Goal: Information Seeking & Learning: Understand process/instructions

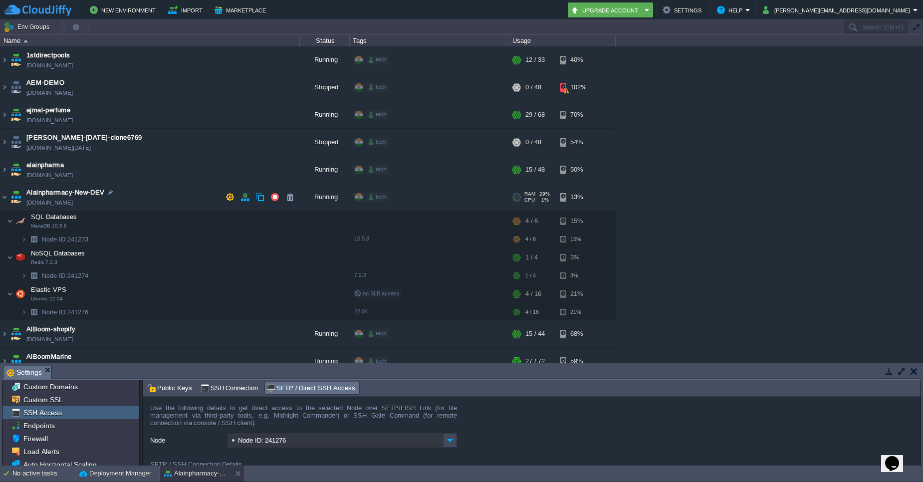
scroll to position [60, 0]
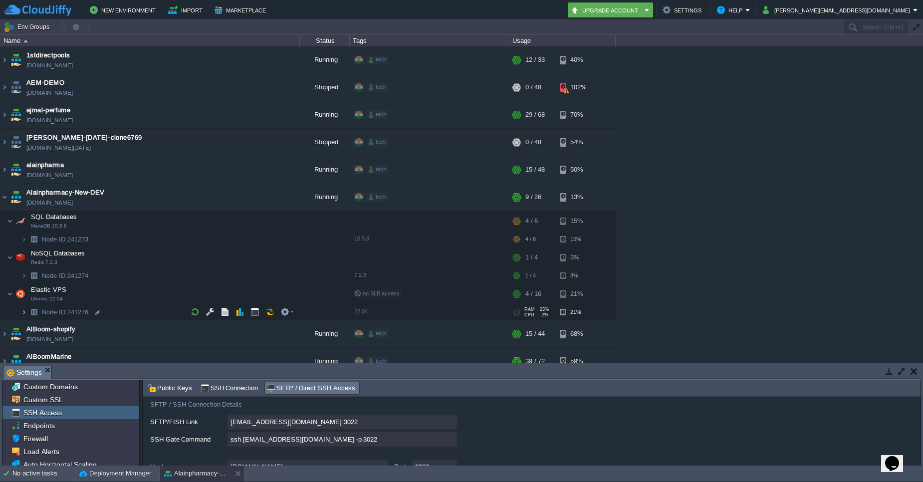
click at [25, 313] on img at bounding box center [24, 311] width 6 height 15
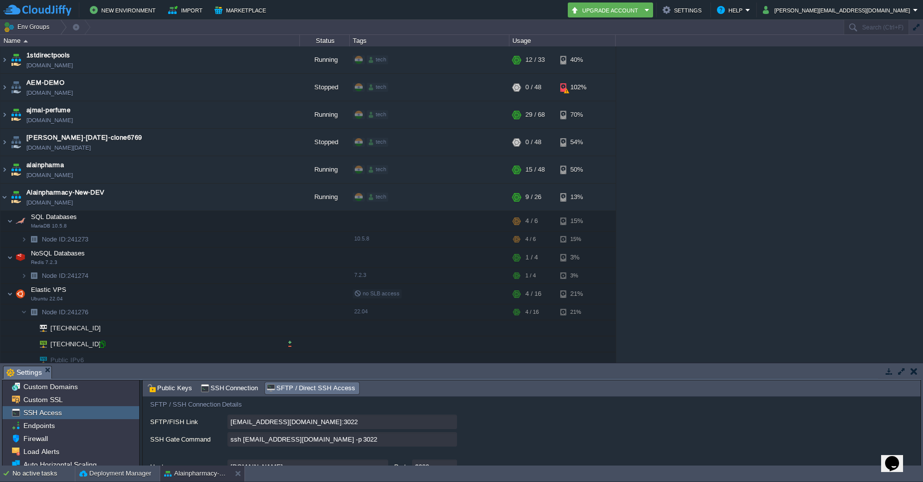
click at [100, 345] on div at bounding box center [102, 344] width 9 height 9
click at [448, 442] on input "ssh [EMAIL_ADDRESS][DOMAIN_NAME] -p 3022" at bounding box center [343, 439] width 230 height 14
click at [8, 197] on img at bounding box center [4, 197] width 8 height 27
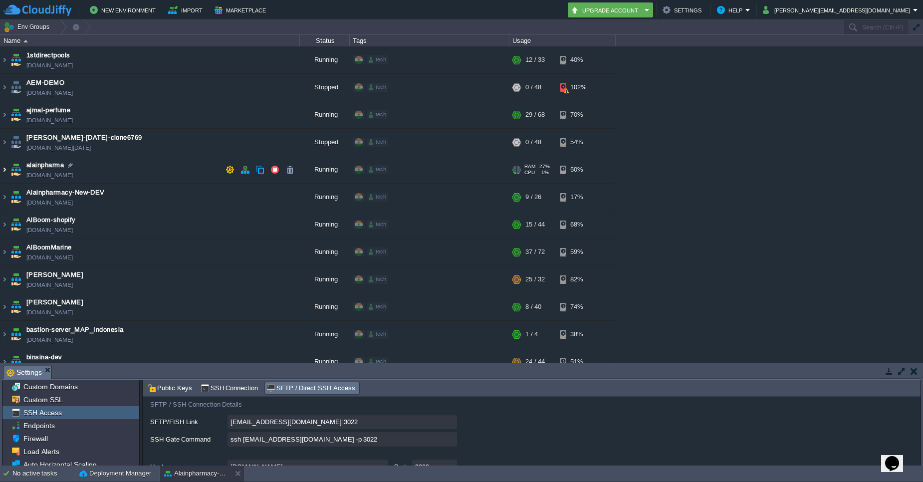
click at [5, 175] on img at bounding box center [4, 169] width 8 height 27
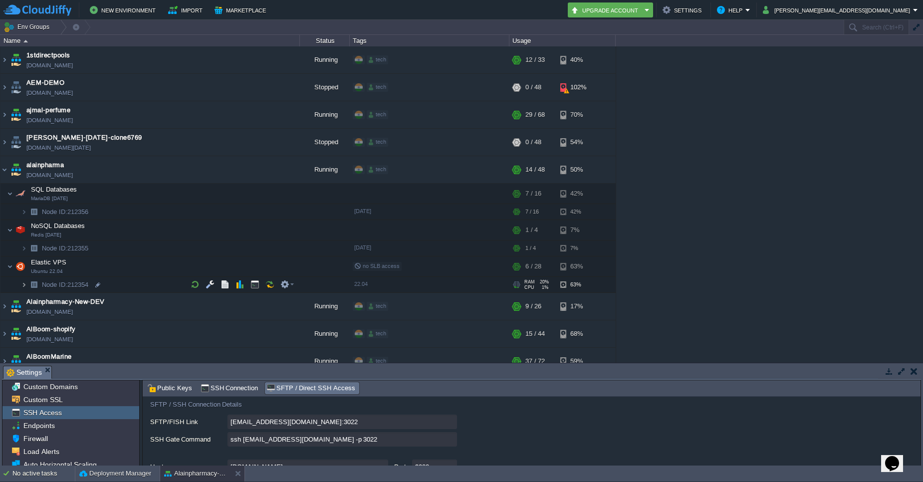
click at [22, 282] on img at bounding box center [24, 284] width 6 height 15
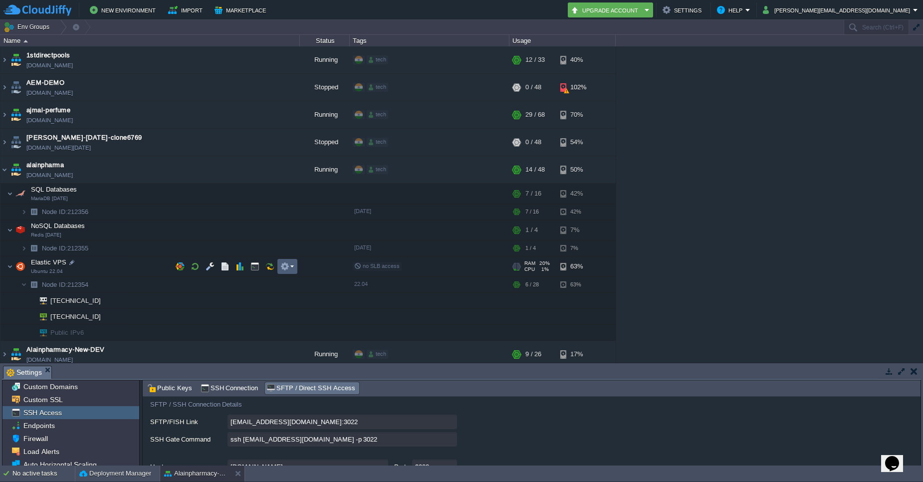
click at [293, 267] on em at bounding box center [286, 266] width 13 height 9
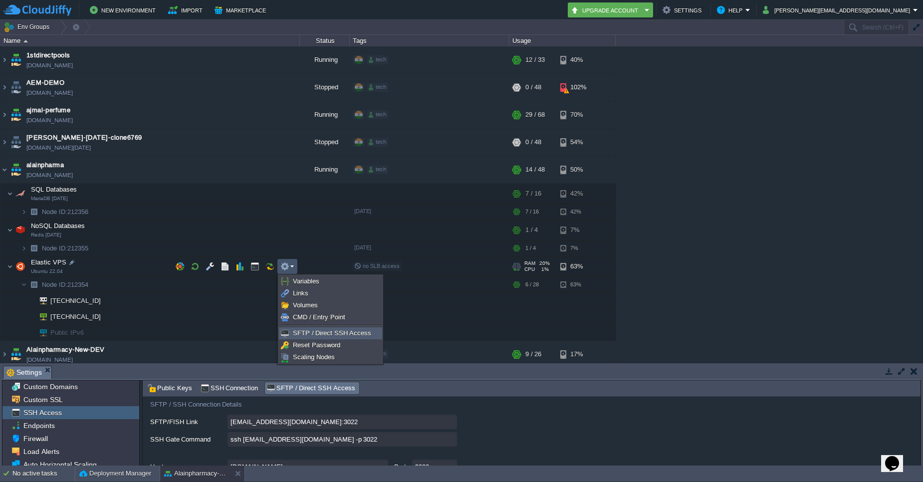
click at [303, 334] on span "SFTP / Direct SSH Access" at bounding box center [332, 332] width 78 height 7
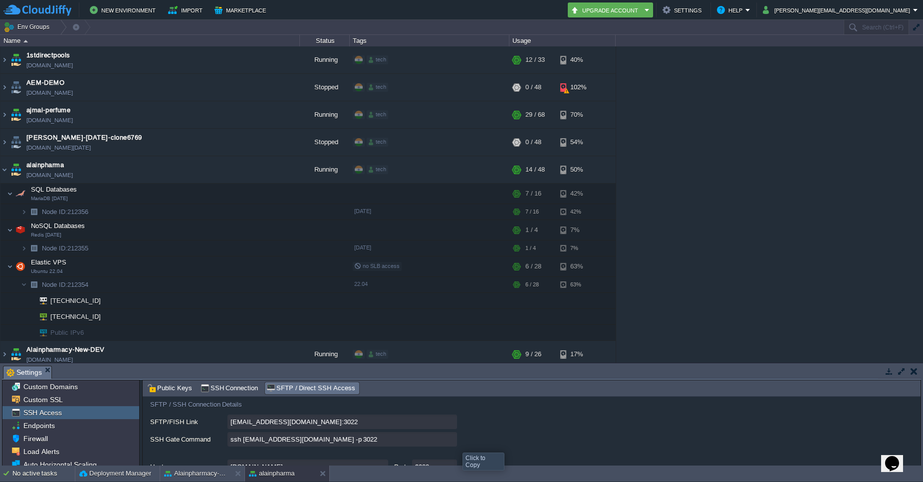
click at [453, 444] on input "ssh [EMAIL_ADDRESS][DOMAIN_NAME] -p 3022" at bounding box center [343, 439] width 230 height 14
type textarea "ssh [EMAIL_ADDRESS][DOMAIN_NAME] -p 3022"
click at [451, 441] on input "ssh [EMAIL_ADDRESS][DOMAIN_NAME] -p 3022" at bounding box center [343, 439] width 230 height 14
click at [102, 319] on div at bounding box center [102, 316] width 9 height 9
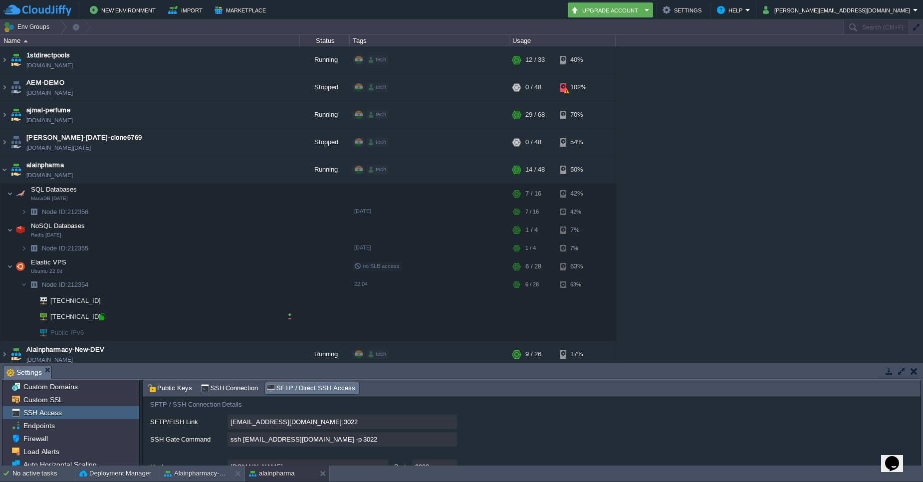
type input "[TECHNICAL_ID]"
click at [103, 319] on div at bounding box center [102, 316] width 9 height 9
click at [293, 267] on em at bounding box center [286, 266] width 13 height 9
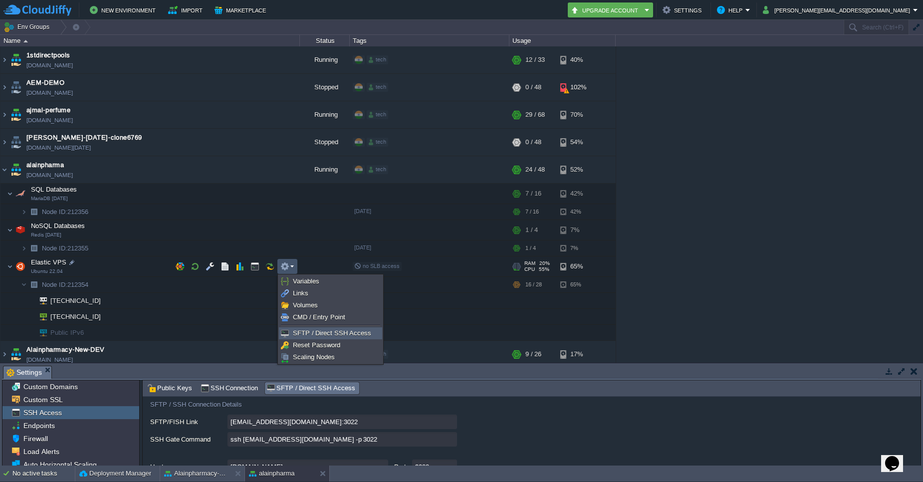
click at [303, 337] on link "SFTP / Direct SSH Access" at bounding box center [330, 333] width 102 height 11
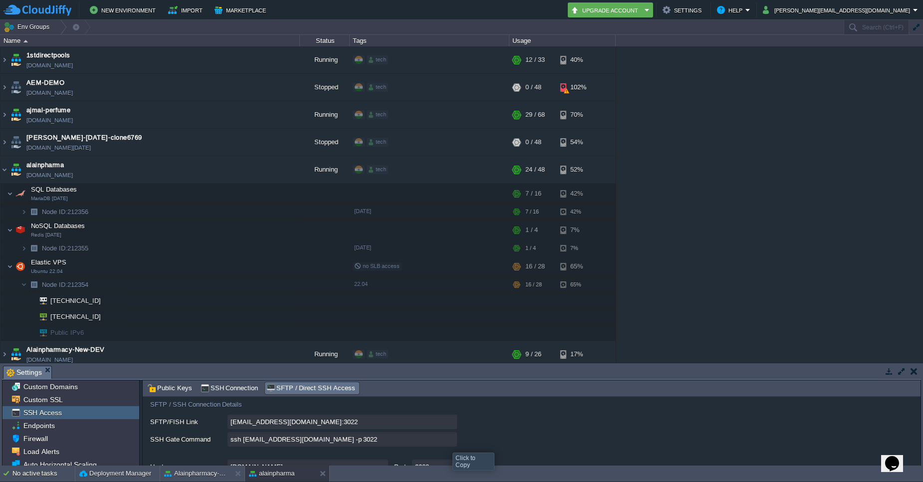
click at [446, 444] on input "ssh [EMAIL_ADDRESS][DOMAIN_NAME] -p 3022" at bounding box center [343, 439] width 230 height 14
